Goal: Find specific page/section: Find specific page/section

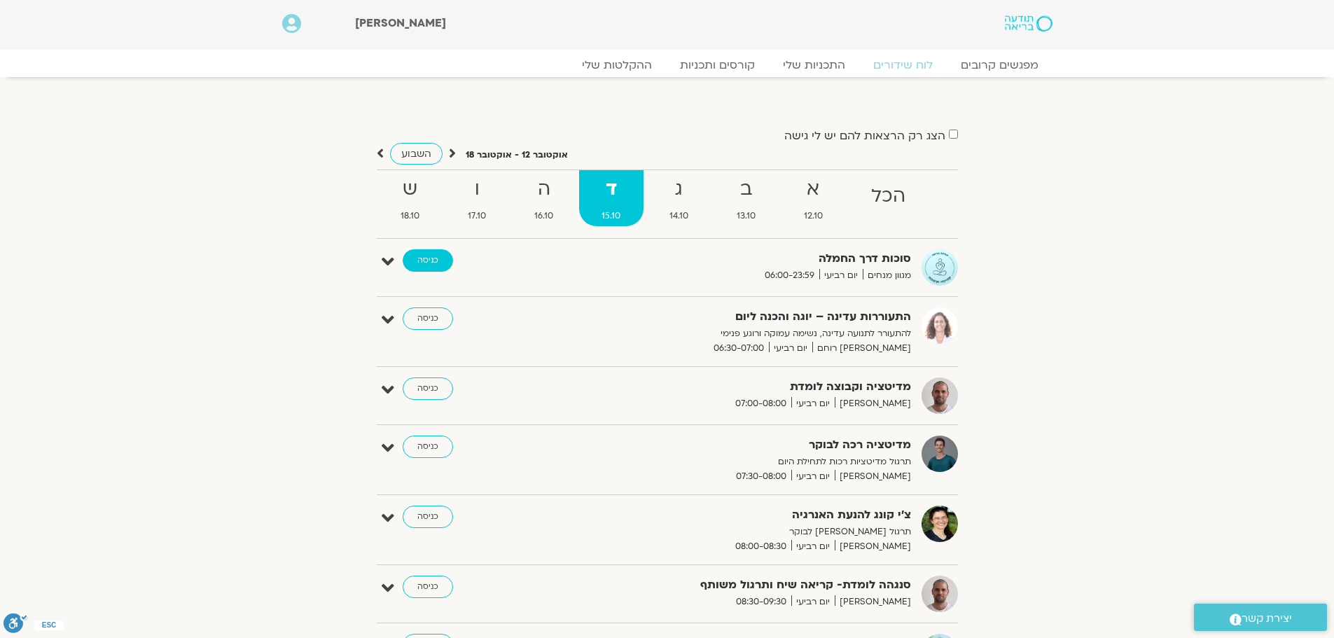
click at [439, 262] on link "כניסה" at bounding box center [428, 260] width 50 height 22
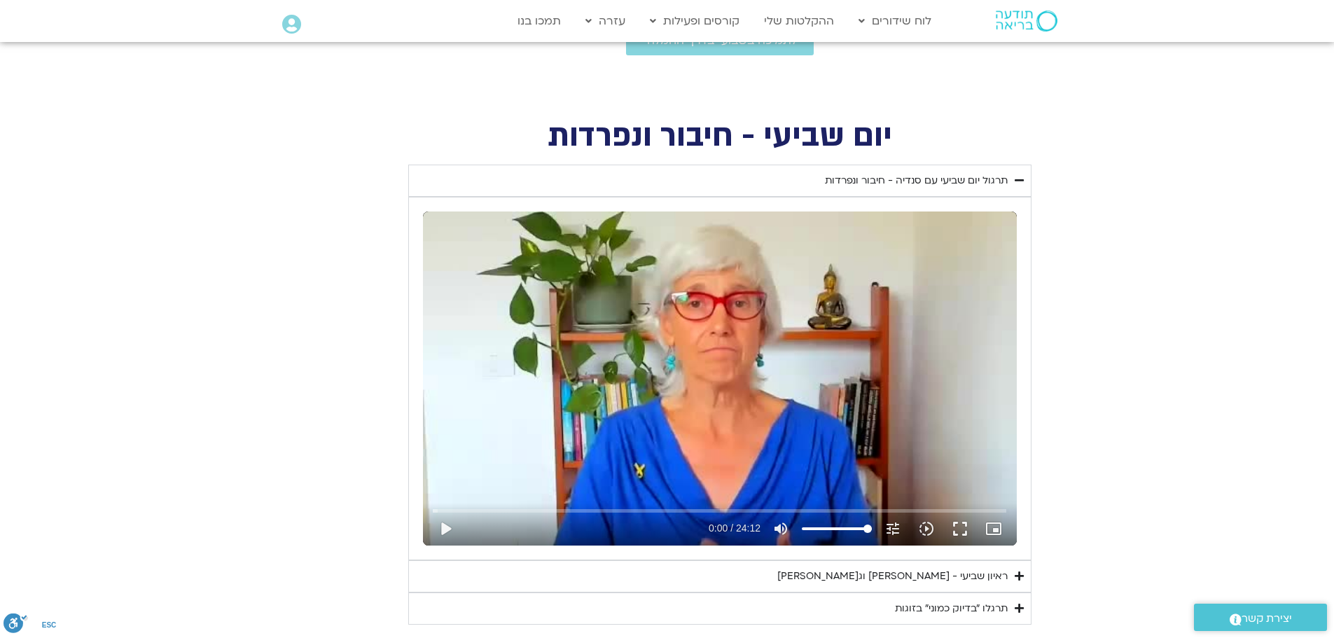
scroll to position [490, 0]
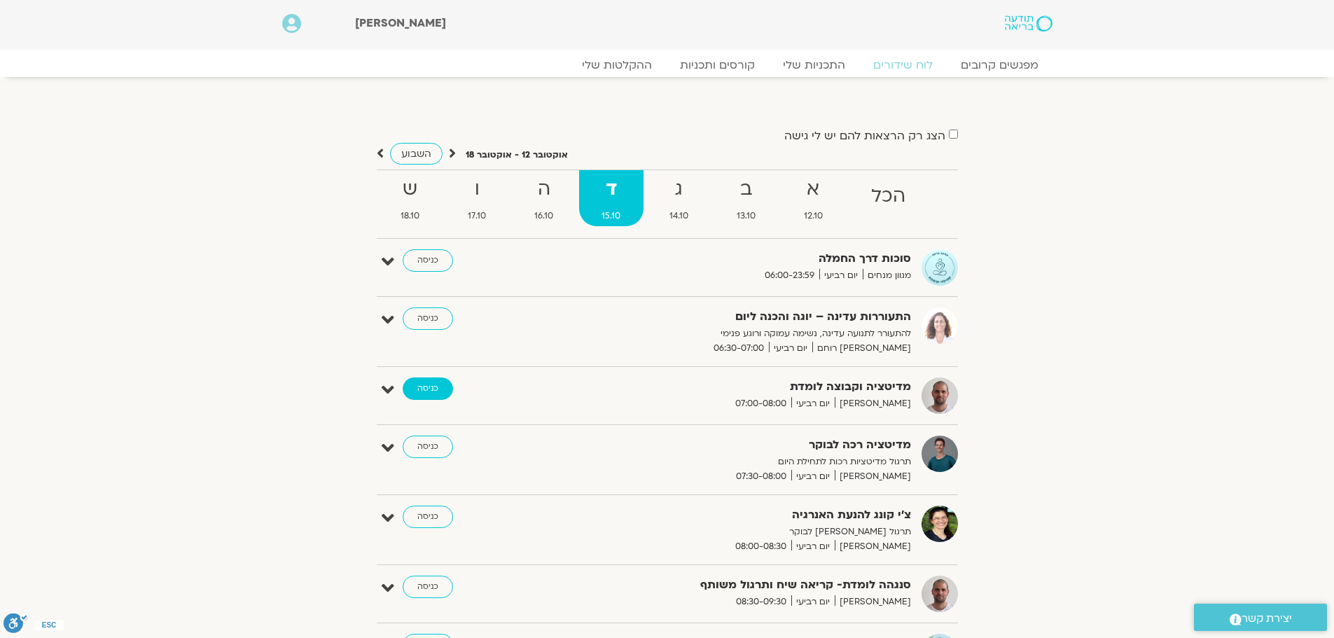
click at [443, 381] on link "כניסה" at bounding box center [428, 388] width 50 height 22
click at [443, 383] on link "כניסה" at bounding box center [428, 388] width 50 height 22
